Goal: Information Seeking & Learning: Learn about a topic

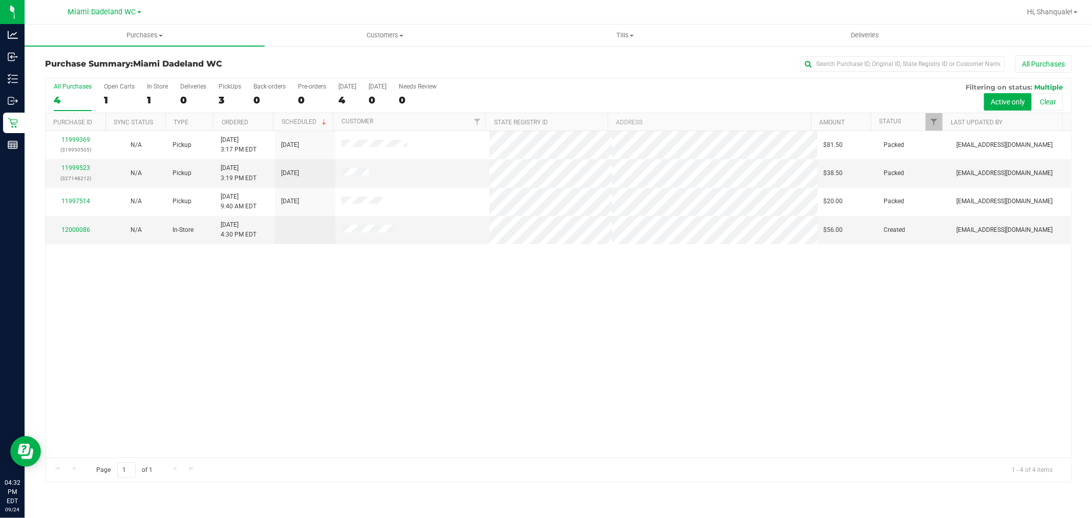
click at [232, 327] on div "11999369 (319950505) N/A Pickup [DATE] 3:17 PM EDT 9/24/2025 $81.50 Packed [EMA…" at bounding box center [558, 294] width 1025 height 327
click at [87, 230] on link "12000086" at bounding box center [75, 229] width 29 height 7
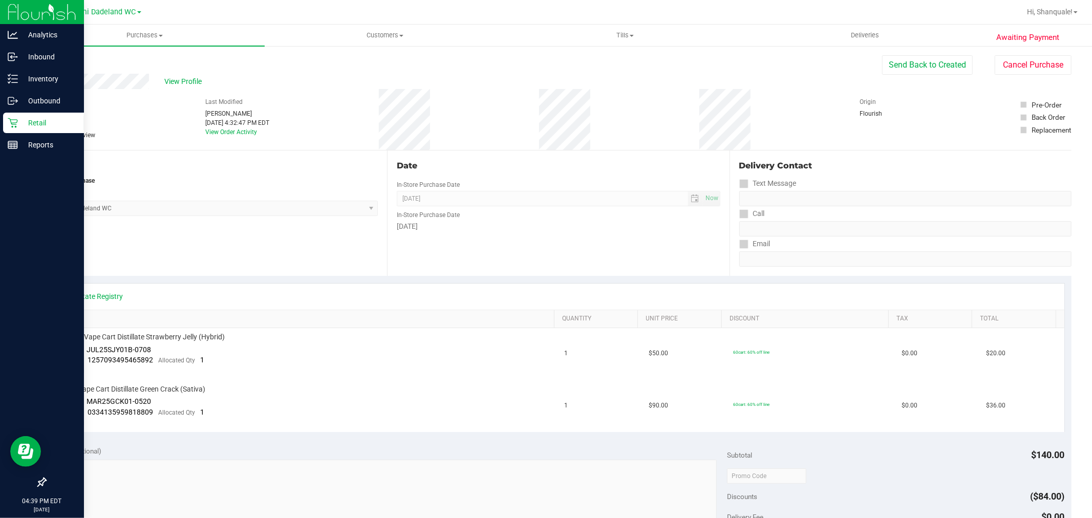
click at [21, 124] on p "Retail" at bounding box center [48, 123] width 61 height 12
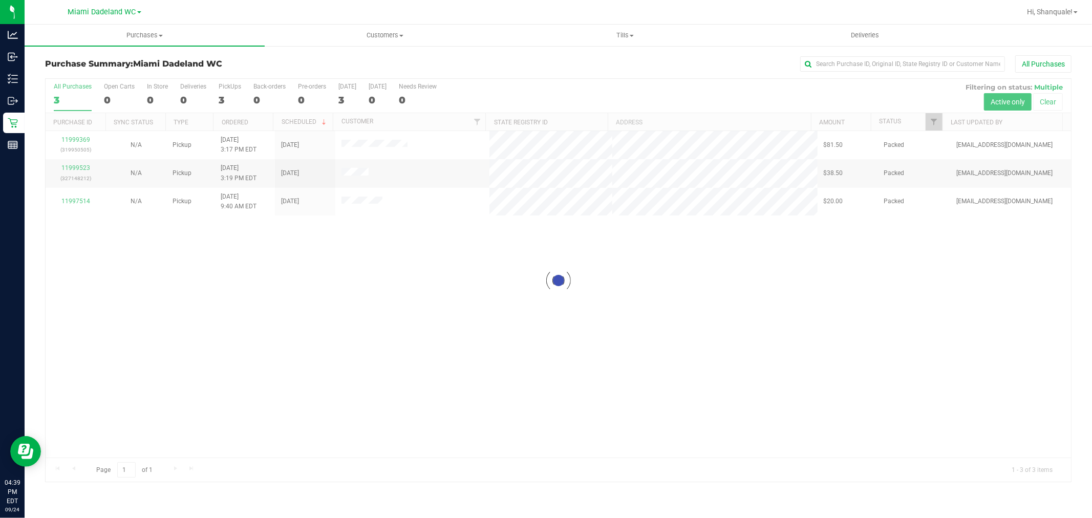
click at [254, 283] on div at bounding box center [558, 280] width 1025 height 403
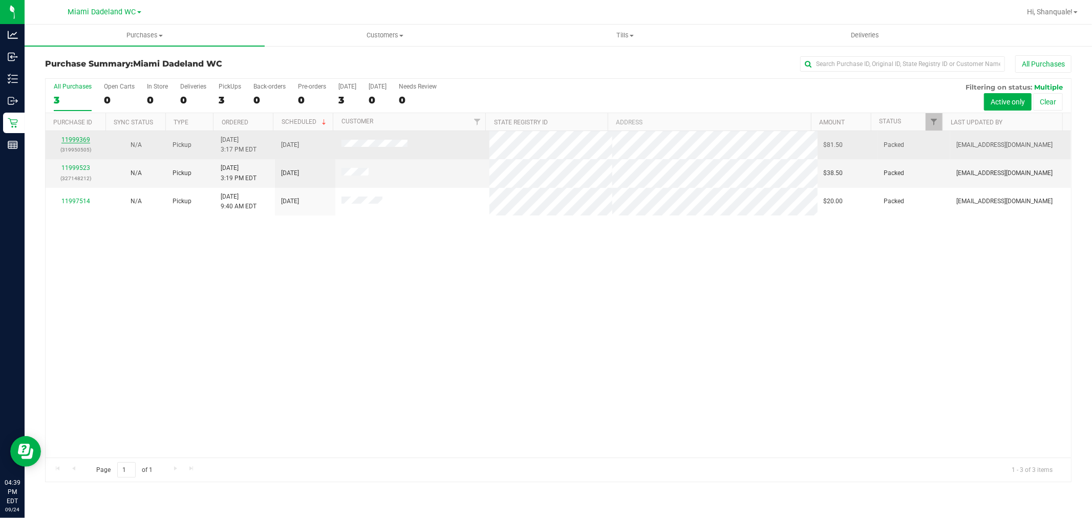
click at [68, 137] on link "11999369" at bounding box center [75, 139] width 29 height 7
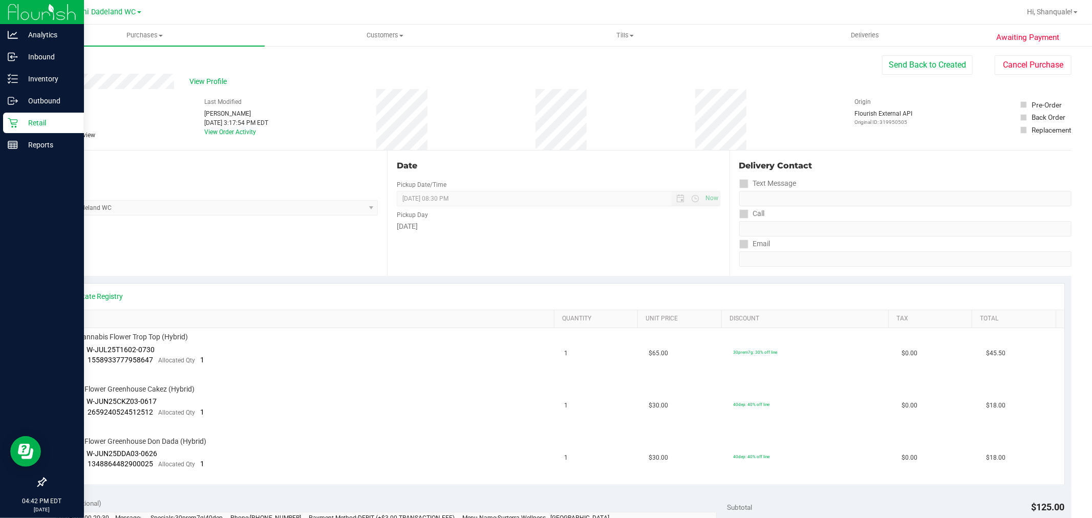
click at [10, 122] on icon at bounding box center [13, 123] width 10 height 10
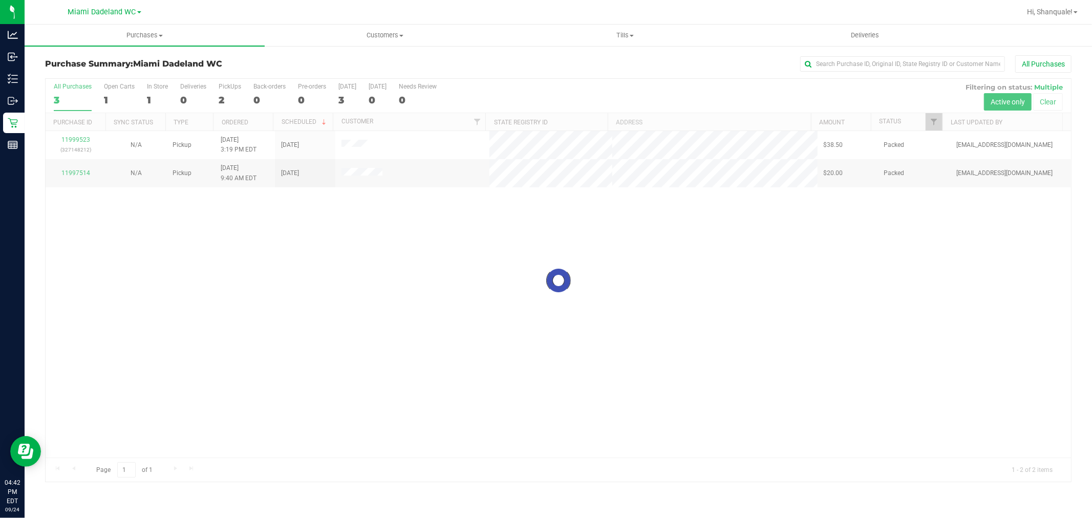
click at [894, 241] on div at bounding box center [558, 280] width 1025 height 403
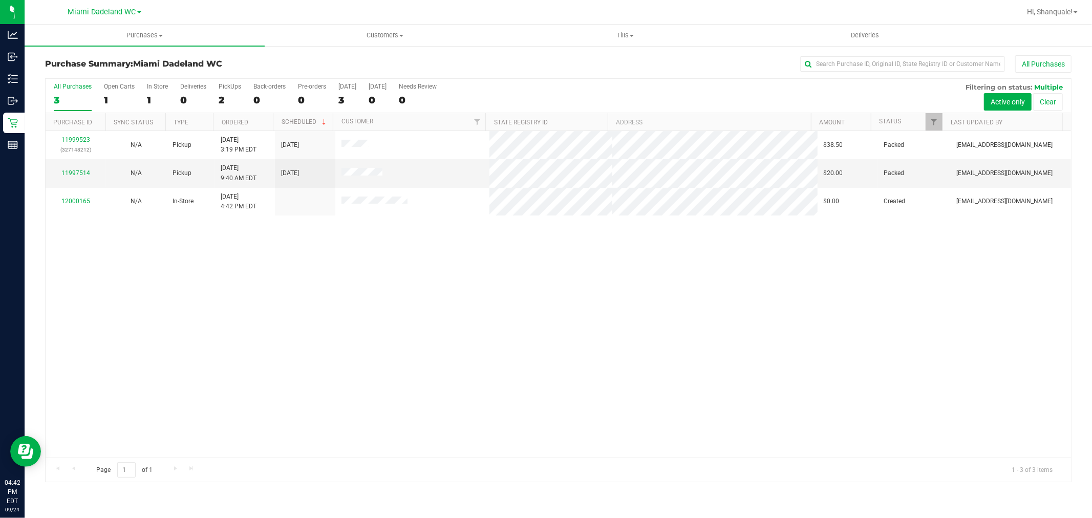
drag, startPoint x: 279, startPoint y: 325, endPoint x: 280, endPoint y: 316, distance: 9.3
click at [280, 319] on div "11999523 (327148212) N/A Pickup [DATE] 3:19 PM EDT 9/24/2025 $38.50 Packed [EMA…" at bounding box center [558, 294] width 1025 height 327
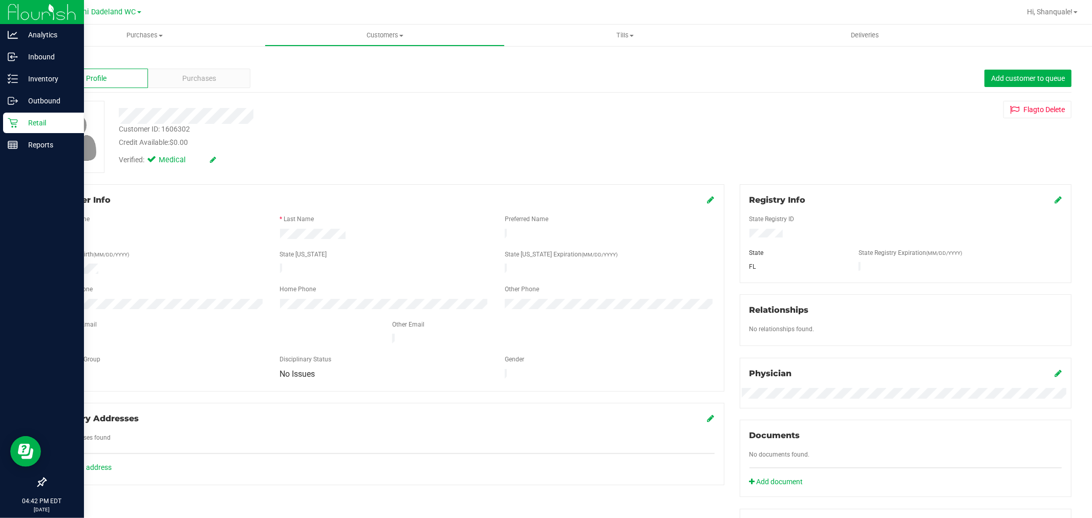
click at [29, 121] on p "Retail" at bounding box center [48, 123] width 61 height 12
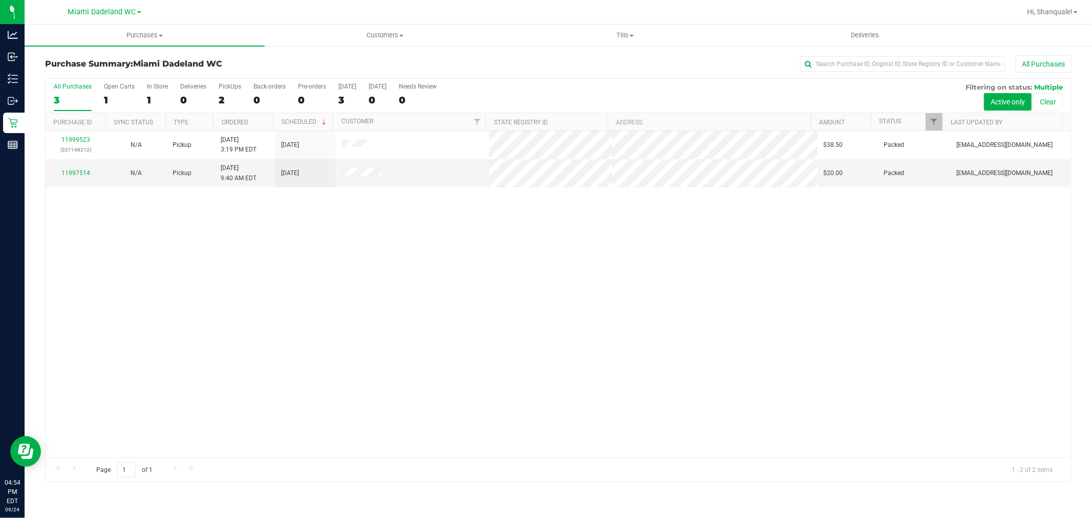
click at [193, 339] on div "11999523 (327148212) N/A Pickup [DATE] 3:19 PM EDT 9/24/2025 $38.50 Packed [EMA…" at bounding box center [558, 294] width 1025 height 327
click at [226, 274] on div at bounding box center [558, 280] width 1025 height 403
click at [181, 310] on div "11999523 (327148212) N/A Pickup [DATE] 3:19 PM EDT 9/24/2025 $38.50 Packed [EMA…" at bounding box center [558, 294] width 1025 height 327
